Goal: Task Accomplishment & Management: Use online tool/utility

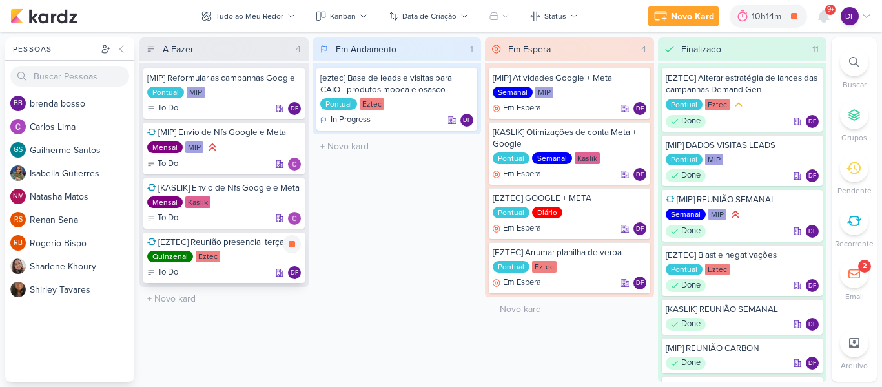
click at [287, 246] on icon at bounding box center [292, 244] width 10 height 10
click at [291, 245] on icon at bounding box center [292, 244] width 6 height 7
click at [681, 11] on div "Novo Kard" at bounding box center [692, 17] width 43 height 14
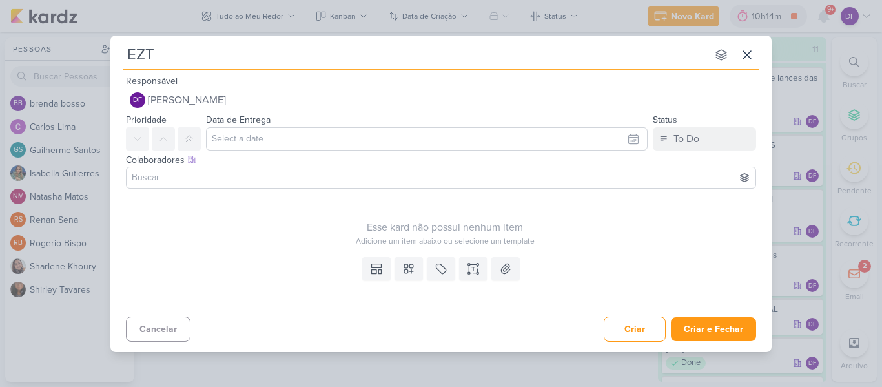
type input "EZTE"
type input "EZTEC]"
type input "[EZTEC]"
type input "[EZTEC] EZ olhr meta In design -> analiasr o bi para ver de qual mídia vem e ve…"
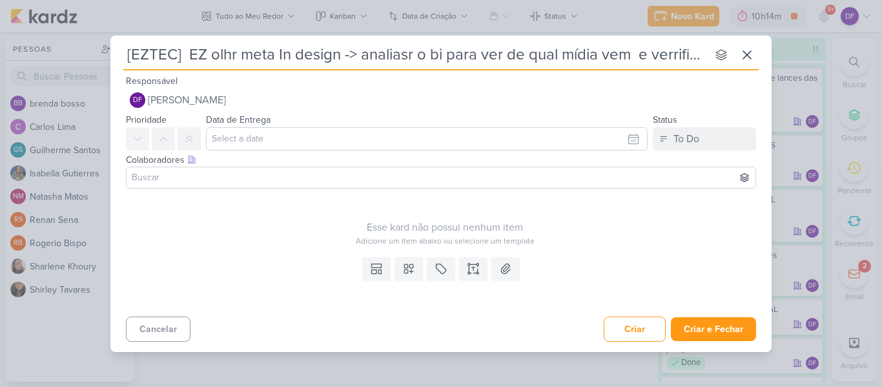
scroll to position [0, 475]
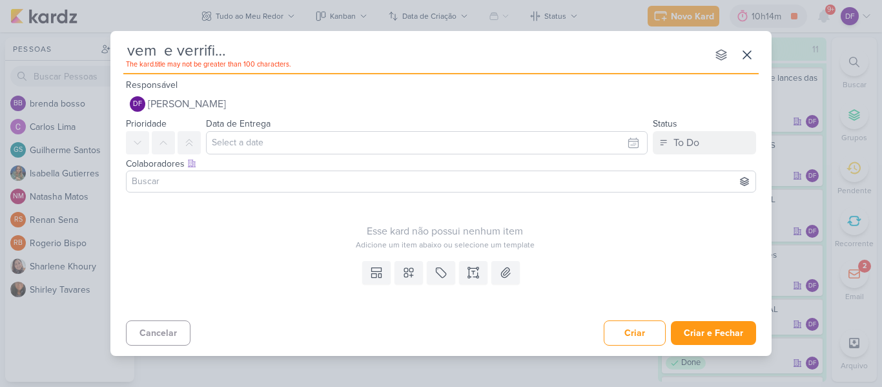
type input "[EZTEC]"
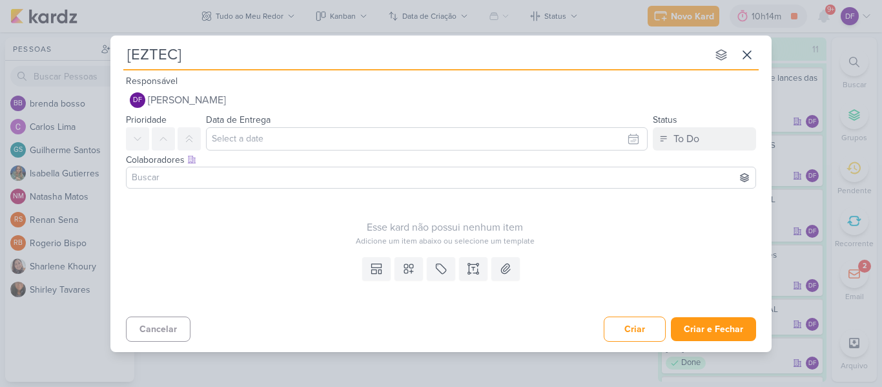
type input "[EZTEC] A"
type input "[EZTEC] Anaise da ca"
type input "[EZTEC] Anal"
type input "[EZTEC] Analise campanha"
type input "[EZTEC] Analise campanha in des"
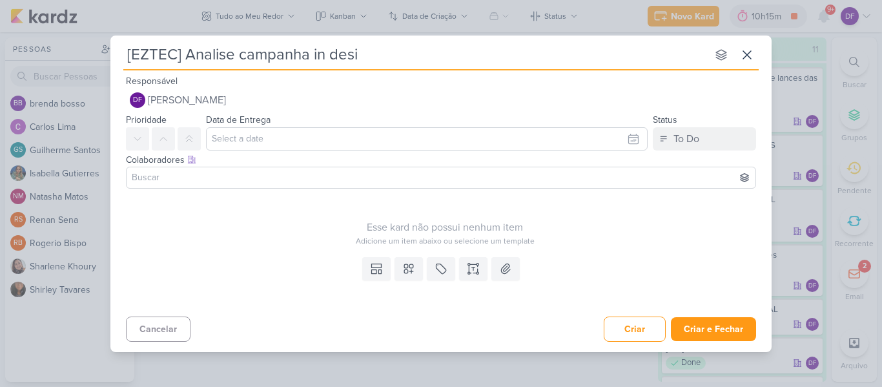
type input "[EZTEC] Analise campanha in desig"
type input "[EZTEC] Analise campanha in design"
click at [470, 278] on button at bounding box center [473, 268] width 28 height 23
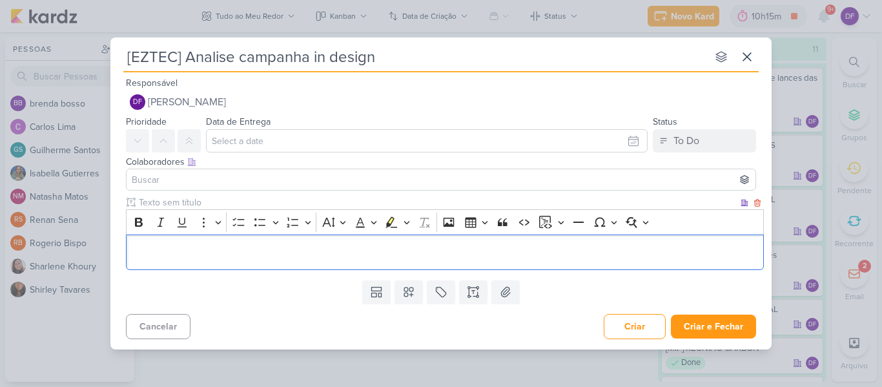
click at [282, 253] on p "Editor editing area: main" at bounding box center [445, 251] width 625 height 15
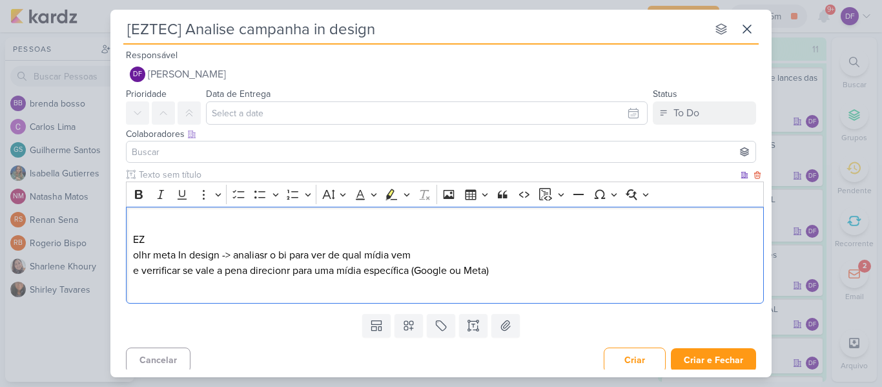
scroll to position [6, 0]
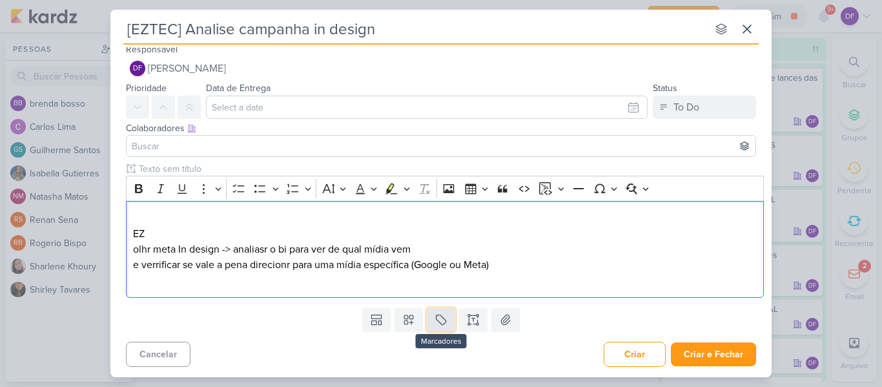
click at [443, 316] on icon at bounding box center [441, 319] width 13 height 13
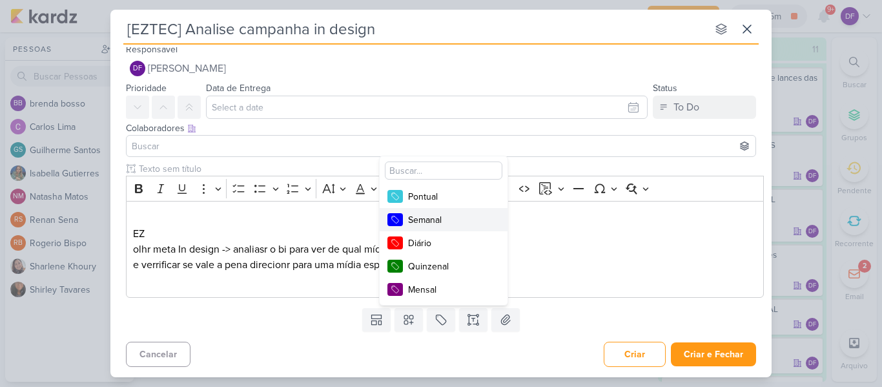
click at [431, 203] on div "Pontual" at bounding box center [450, 197] width 84 height 14
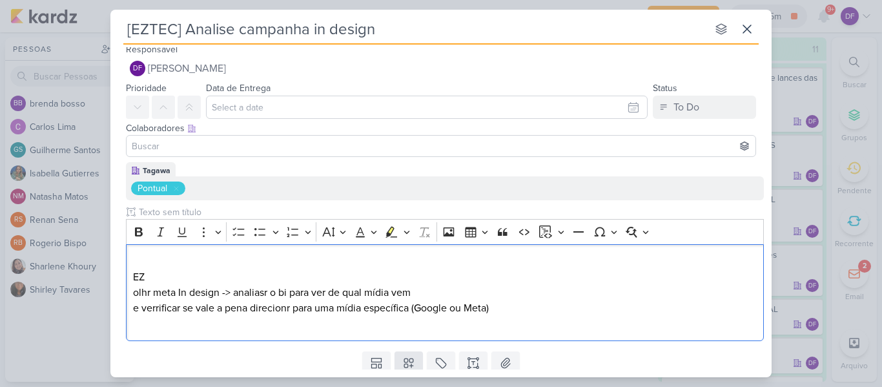
click at [402, 320] on p "EZ olhr meta In design -> analiasr o bi para ver de qual mídia vem e verrificar…" at bounding box center [445, 292] width 625 height 77
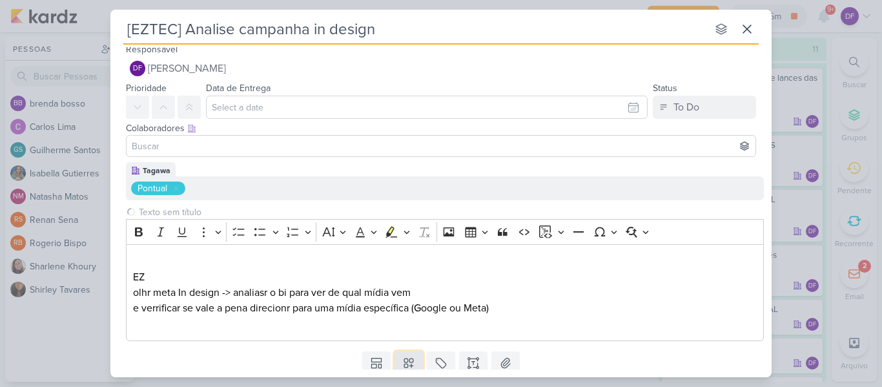
click at [402, 359] on icon at bounding box center [408, 362] width 13 height 13
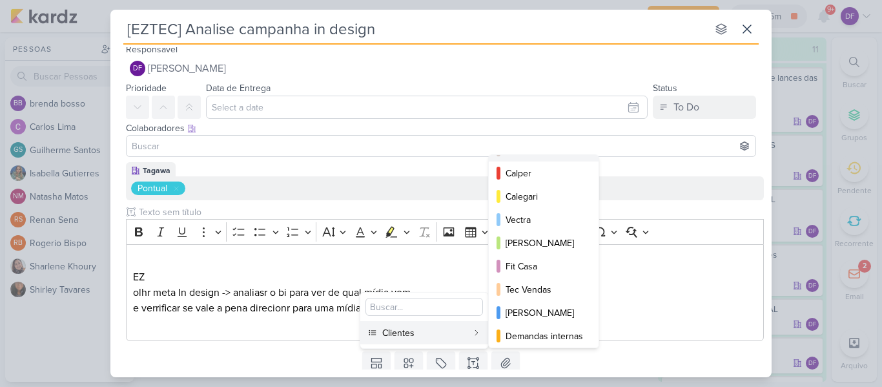
scroll to position [0, 0]
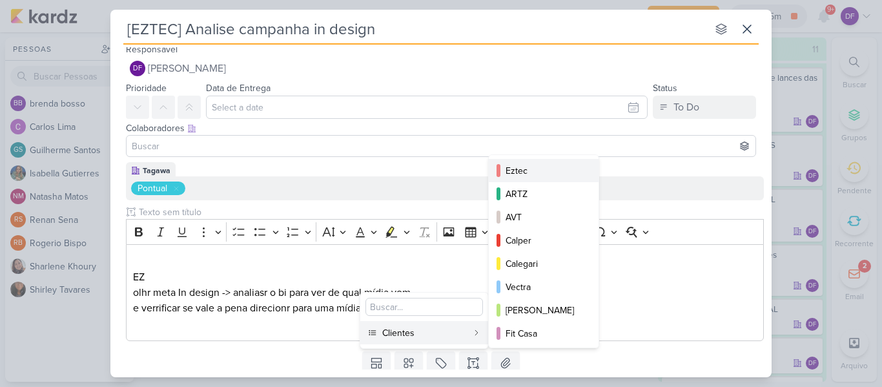
click at [530, 177] on div "Eztec" at bounding box center [544, 171] width 77 height 14
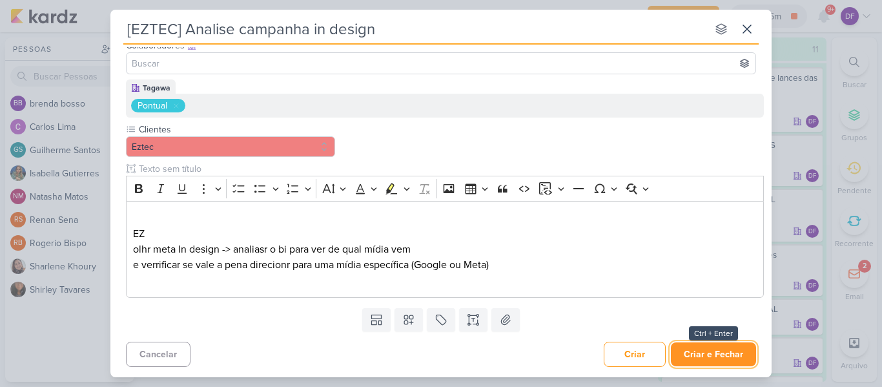
click at [712, 346] on button "Criar e Fechar" at bounding box center [713, 354] width 85 height 24
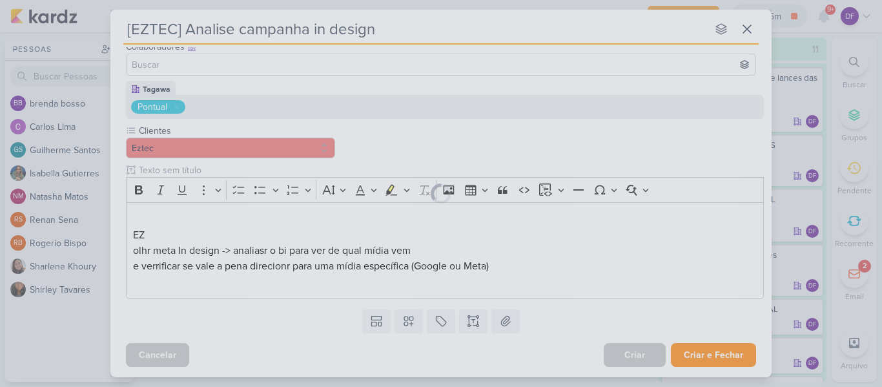
scroll to position [87, 0]
